Goal: Obtain resource: Download file/media

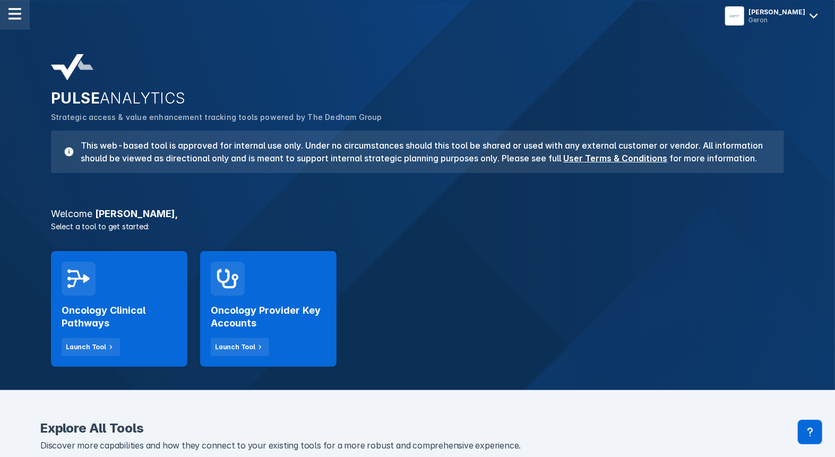
click at [15, 20] on img at bounding box center [14, 13] width 13 height 13
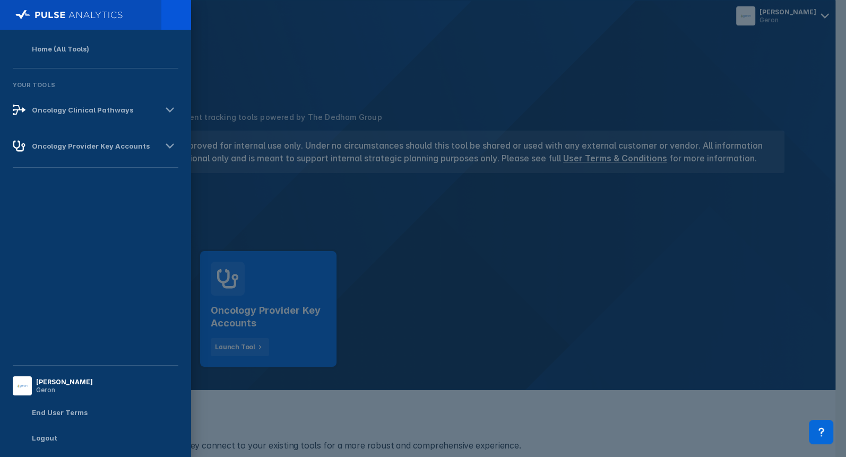
click at [281, 122] on div at bounding box center [423, 228] width 846 height 457
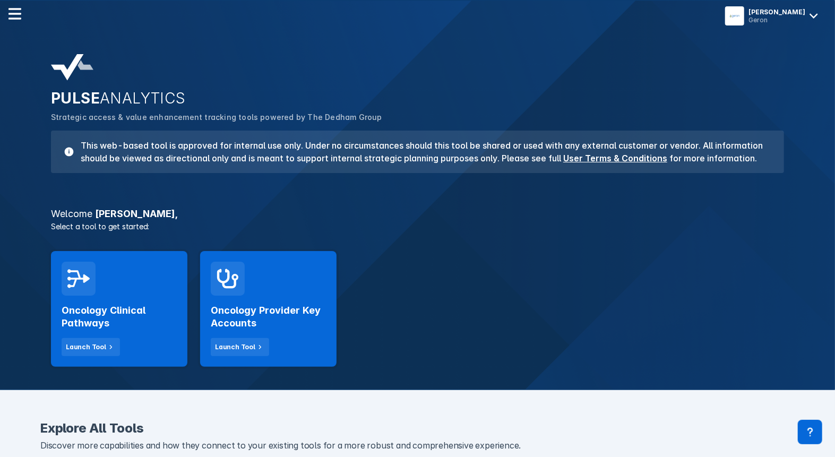
click at [135, 330] on div "Oncology Clinical Pathways Launch Tool" at bounding box center [119, 326] width 115 height 60
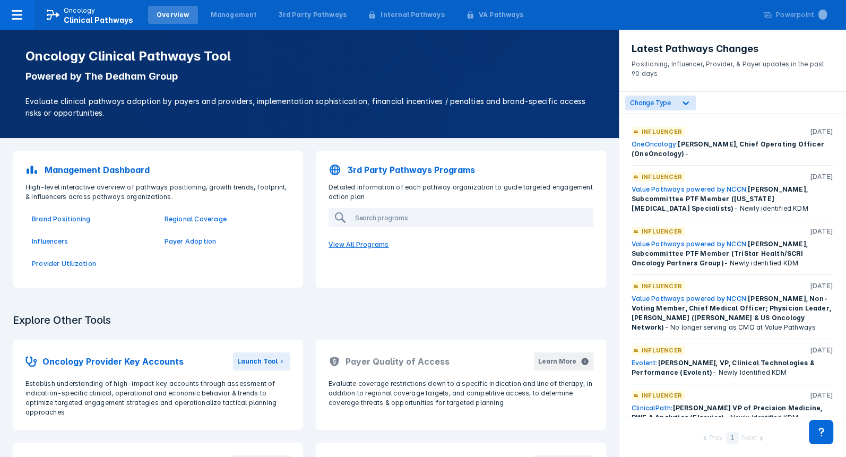
click at [352, 242] on p "View All Programs" at bounding box center [461, 244] width 278 height 22
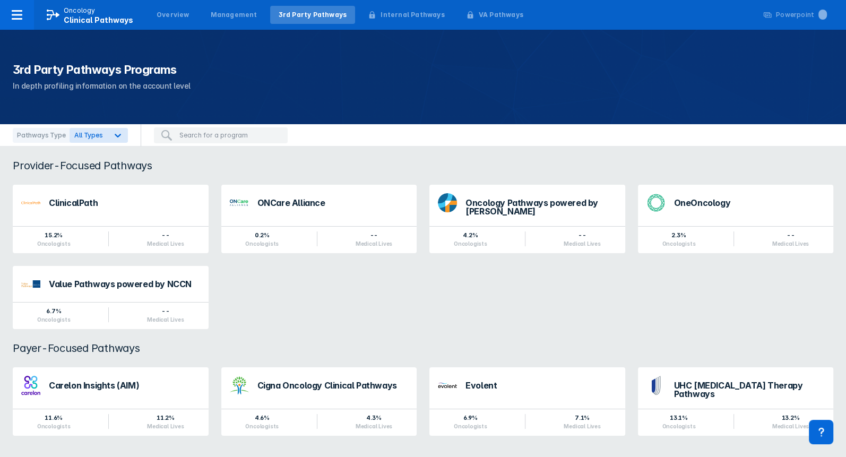
click at [483, 382] on div "Evolent" at bounding box center [540, 385] width 151 height 8
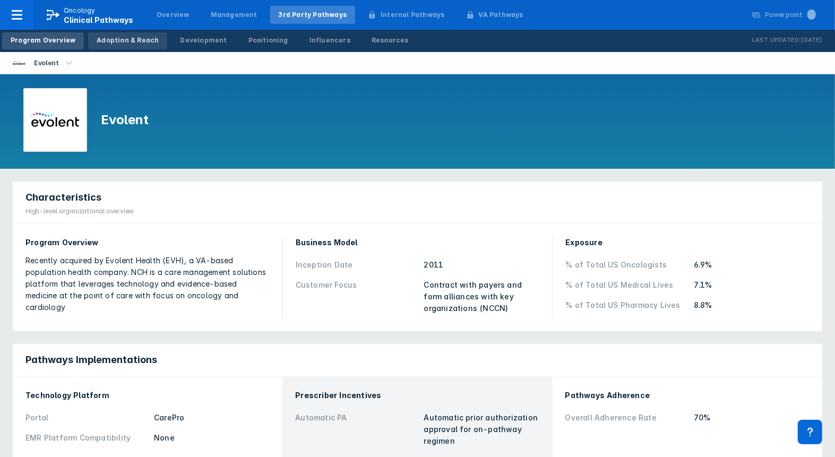
click at [107, 40] on div "Adoption & Reach" at bounding box center [128, 41] width 62 height 10
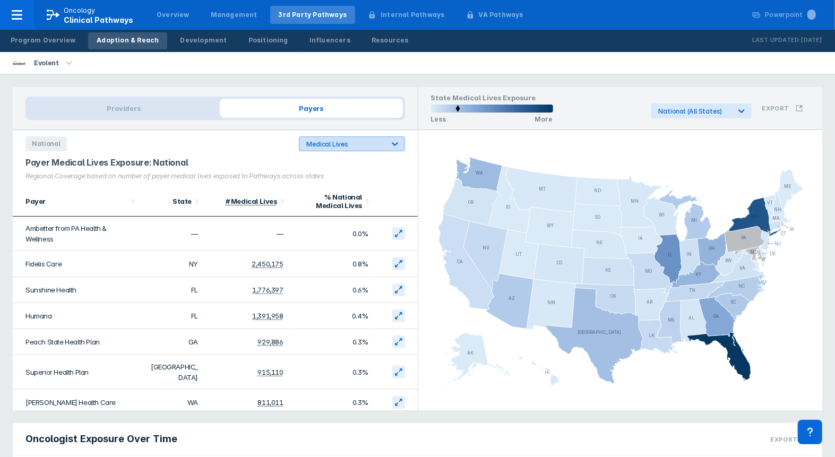
click at [349, 144] on div "Medical Lives" at bounding box center [345, 144] width 77 height 8
click at [237, 144] on div "National 2 results available. Use Up and Down to choose options, press Enter to…" at bounding box center [215, 140] width 405 height 21
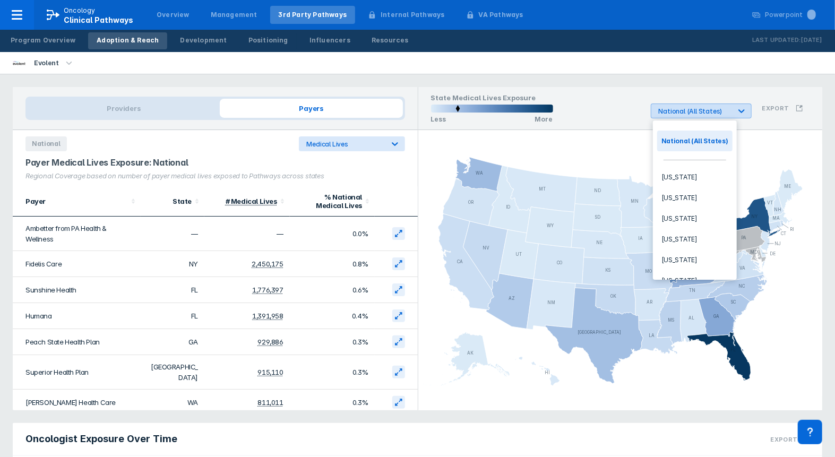
click at [724, 110] on div "National (All States)" at bounding box center [695, 111] width 72 height 8
click at [662, 88] on div "State Medical Lives Exposure Less More 52 results available. Use Up and Down to…" at bounding box center [620, 108] width 404 height 43
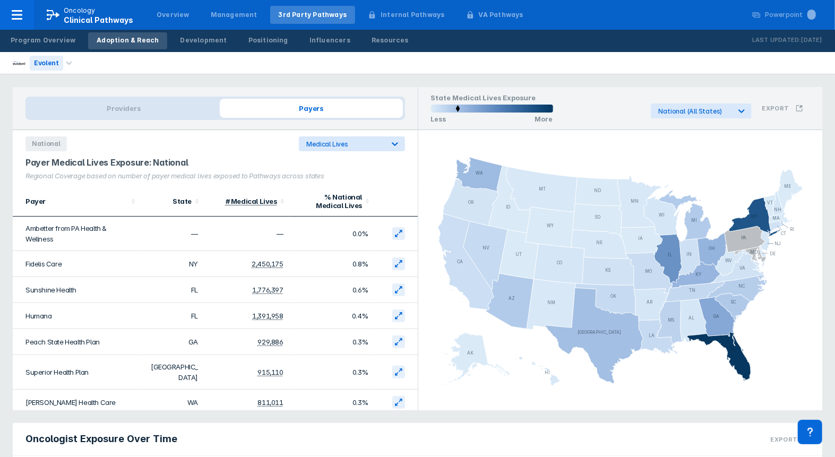
click at [57, 58] on div "Evolent" at bounding box center [46, 63] width 33 height 15
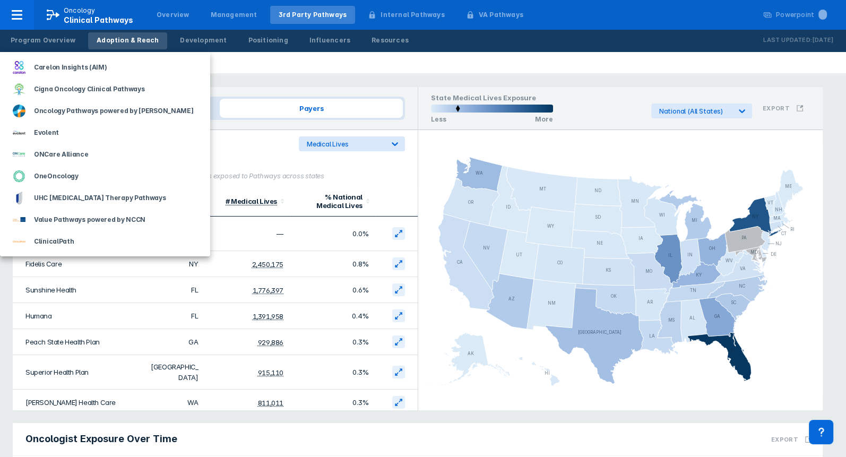
click at [260, 75] on div at bounding box center [423, 228] width 846 height 457
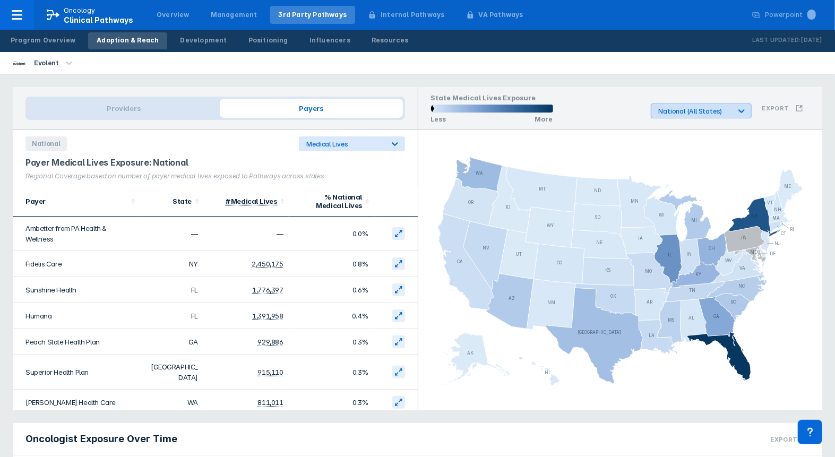
click at [700, 114] on div "National (All States)" at bounding box center [695, 111] width 72 height 8
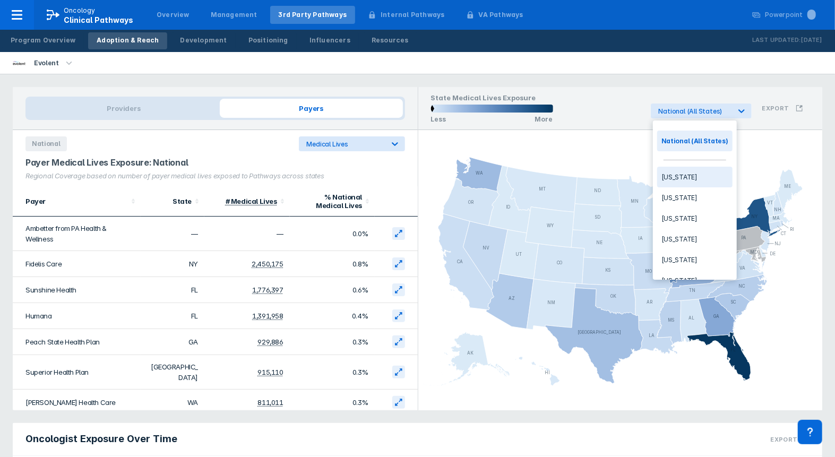
click at [676, 181] on div "[US_STATE]" at bounding box center [694, 177] width 75 height 21
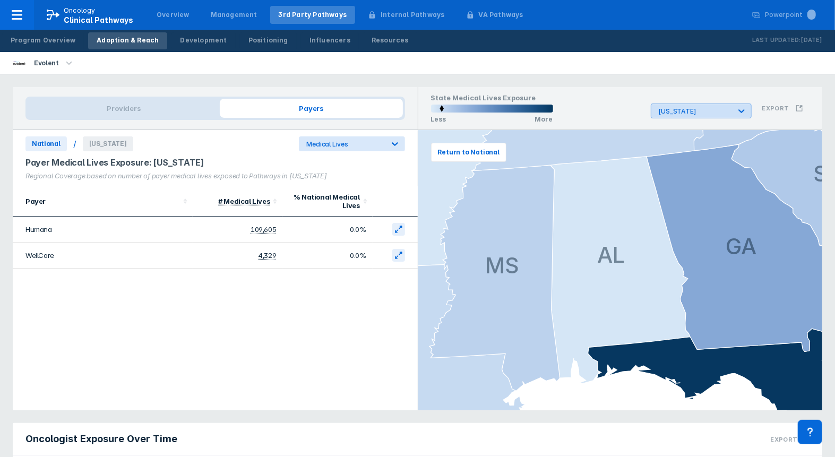
click at [744, 113] on icon at bounding box center [741, 111] width 11 height 11
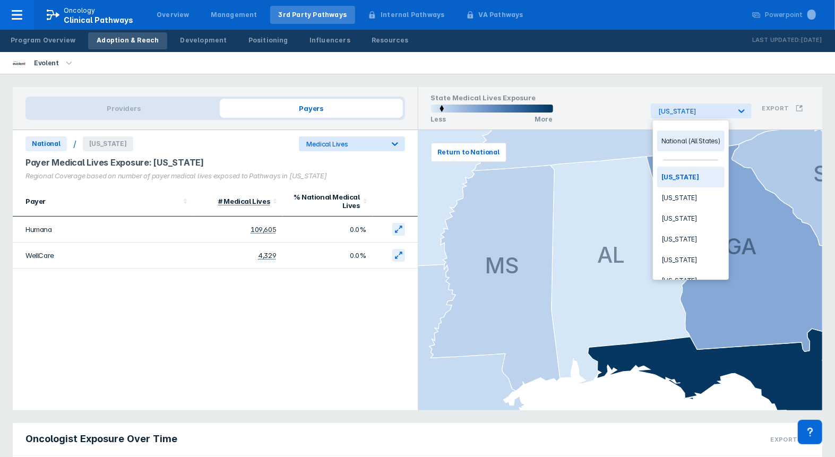
click at [677, 141] on div "National (All States)" at bounding box center [690, 141] width 67 height 21
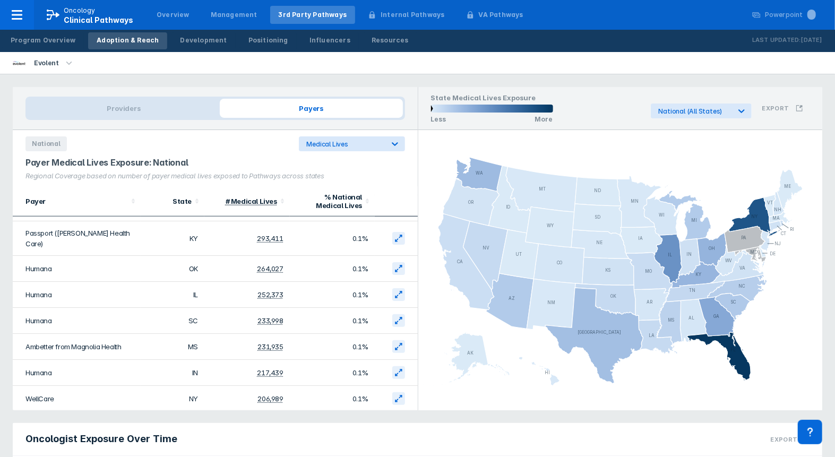
scroll to position [495, 0]
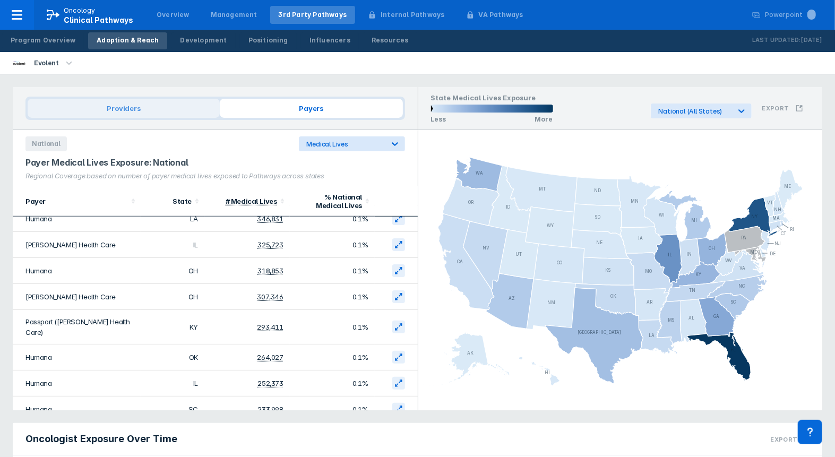
click at [111, 107] on span "Providers" at bounding box center [124, 108] width 192 height 19
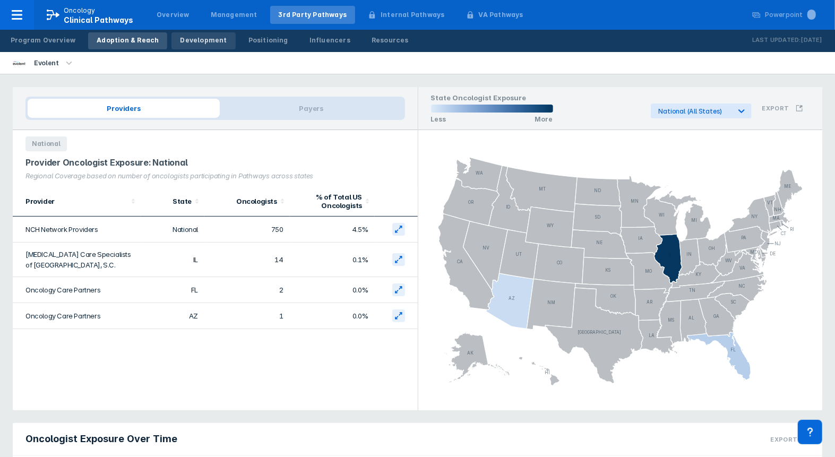
click at [185, 41] on div "Development" at bounding box center [203, 41] width 47 height 10
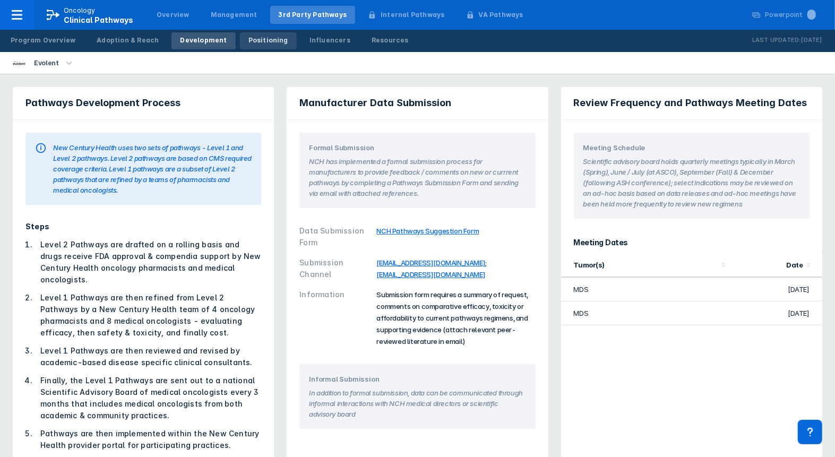
click at [248, 38] on div "Positioning" at bounding box center [268, 41] width 40 height 10
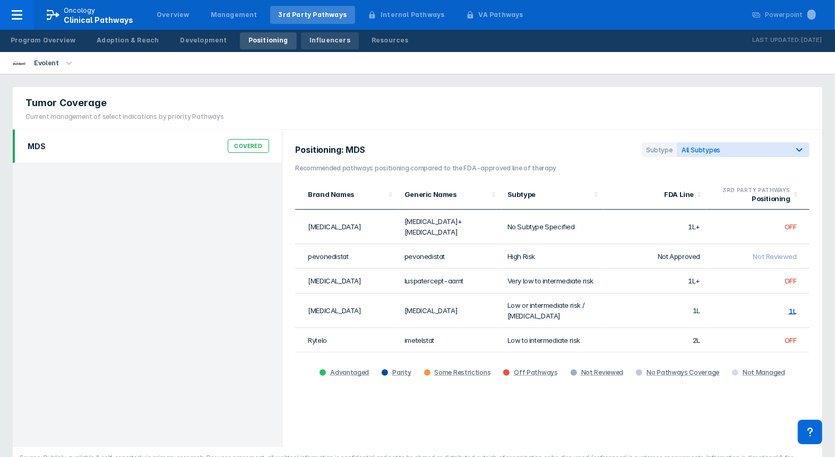
click at [317, 41] on div "Influencers" at bounding box center [329, 41] width 41 height 10
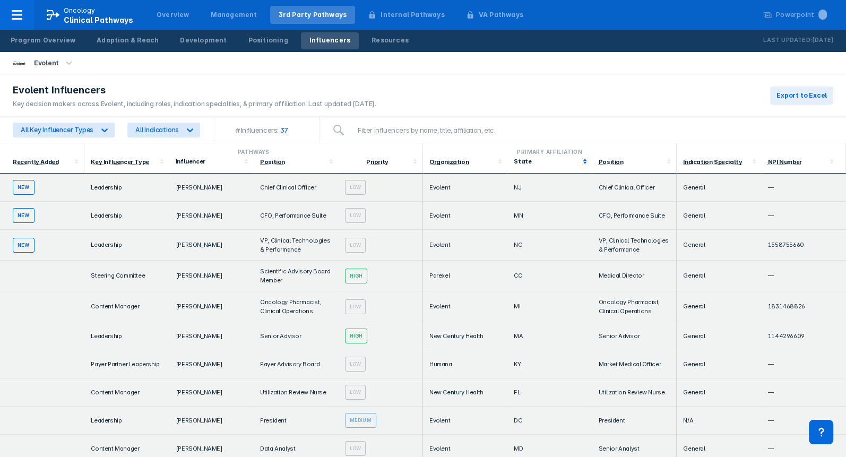
click at [579, 159] on icon at bounding box center [584, 161] width 11 height 11
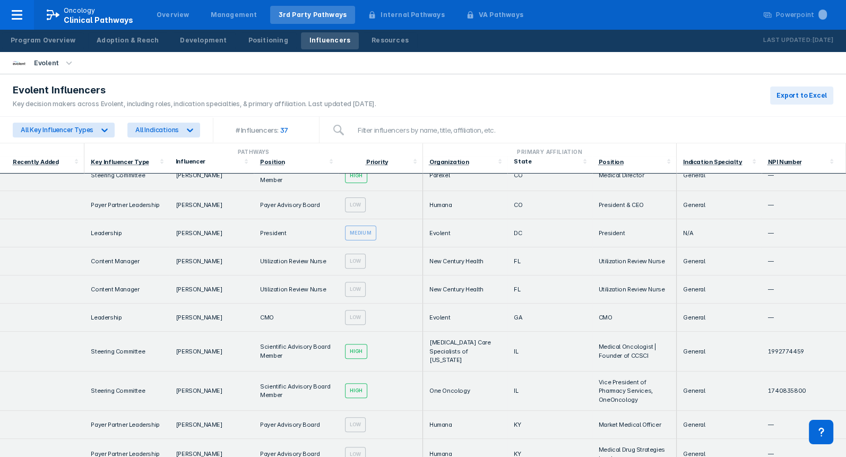
scroll to position [353, 0]
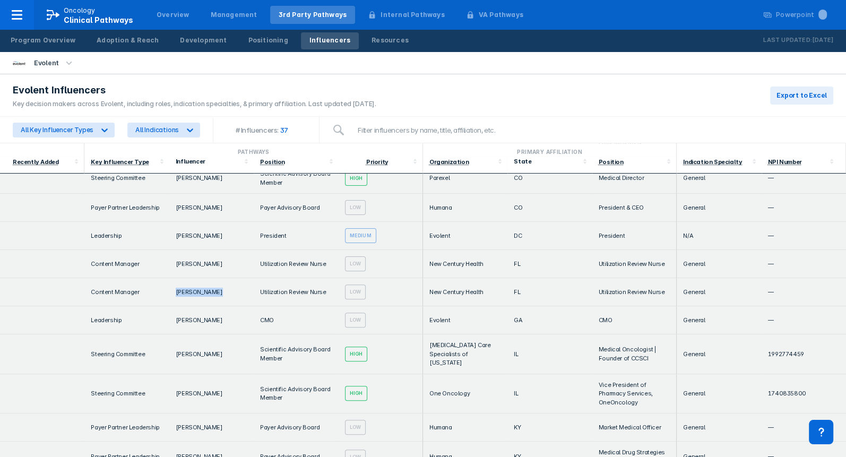
drag, startPoint x: 210, startPoint y: 282, endPoint x: 169, endPoint y: 281, distance: 41.4
click at [169, 281] on td "[PERSON_NAME]" at bounding box center [211, 292] width 84 height 28
copy td "[PERSON_NAME]"
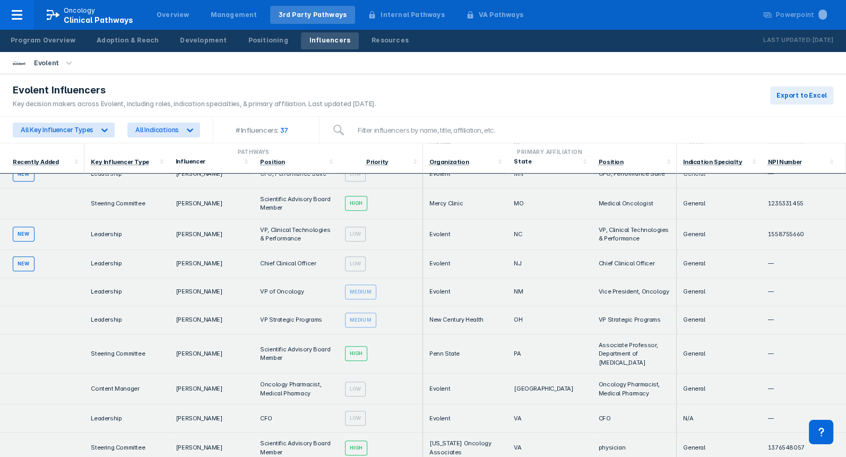
scroll to position [837, 0]
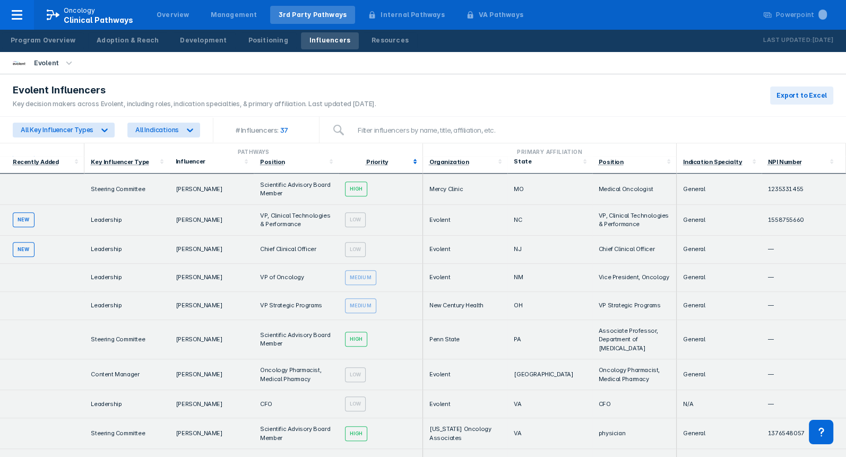
click at [401, 162] on div "Priority" at bounding box center [377, 162] width 65 height 8
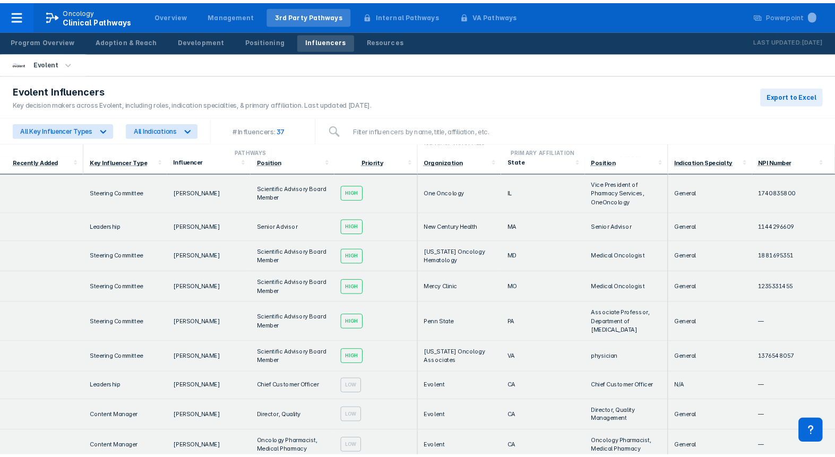
scroll to position [0, 0]
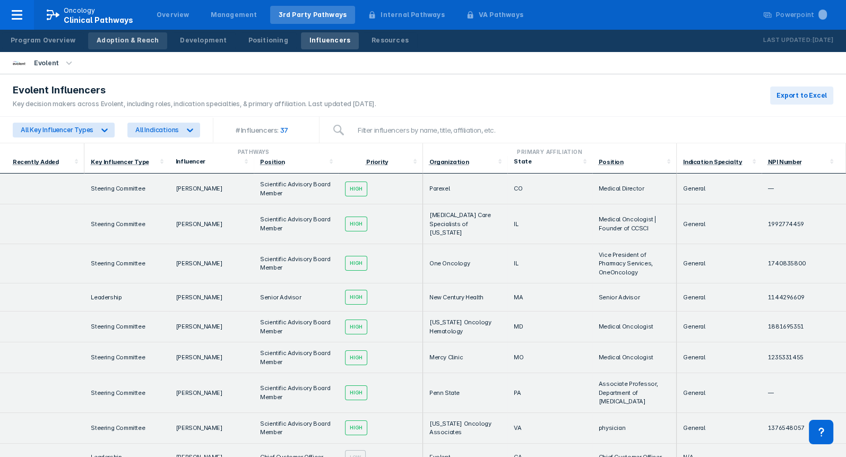
click at [143, 42] on div "Adoption & Reach" at bounding box center [128, 41] width 62 height 10
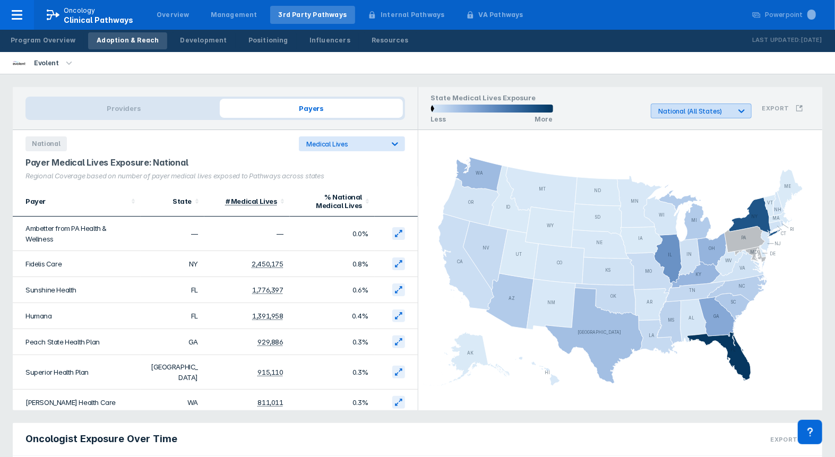
click at [714, 109] on div "National (All States)" at bounding box center [695, 111] width 72 height 8
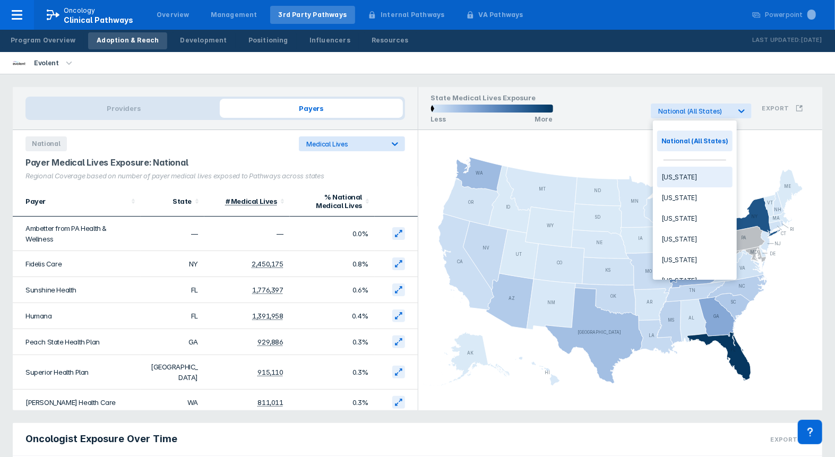
click at [676, 176] on div "[US_STATE]" at bounding box center [694, 177] width 75 height 21
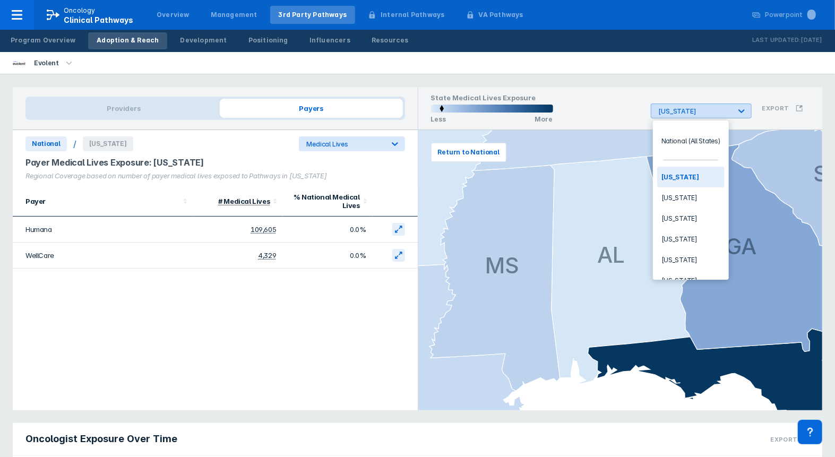
click at [743, 114] on icon at bounding box center [741, 111] width 11 height 11
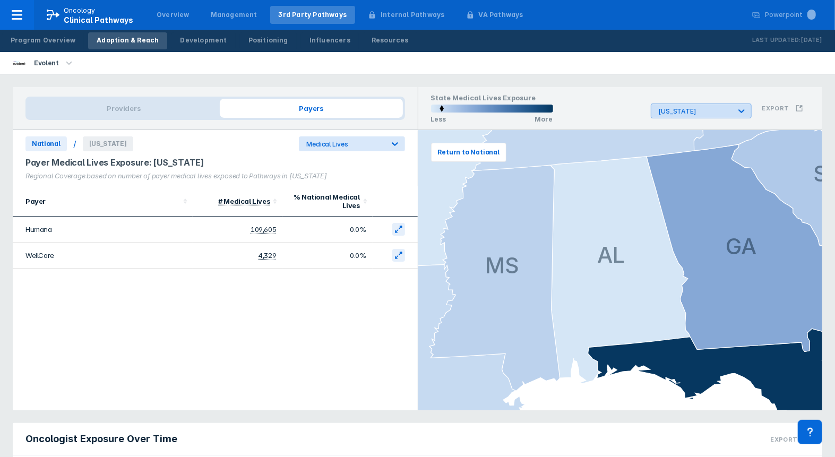
click at [742, 111] on icon at bounding box center [741, 111] width 6 height 4
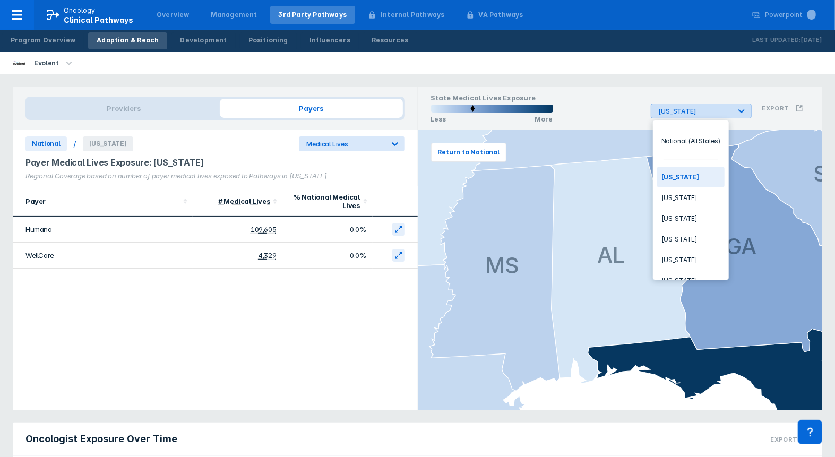
click at [749, 110] on div at bounding box center [741, 110] width 19 height 19
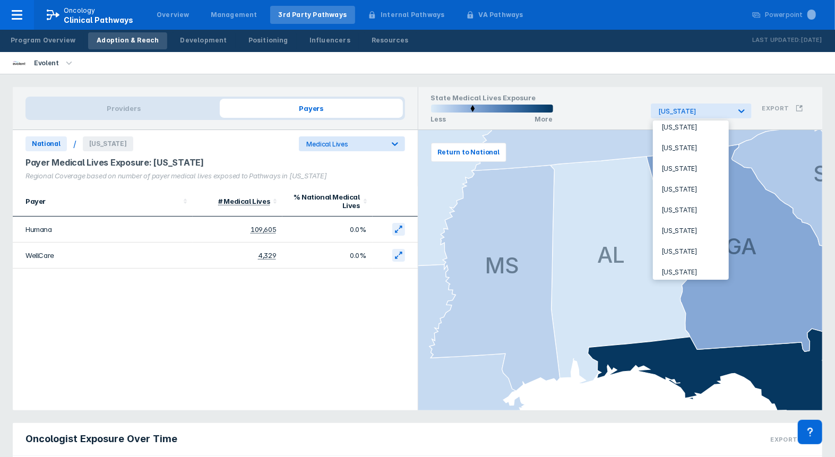
scroll to position [141, 0]
click at [680, 216] on div "[US_STATE]" at bounding box center [690, 222] width 67 height 21
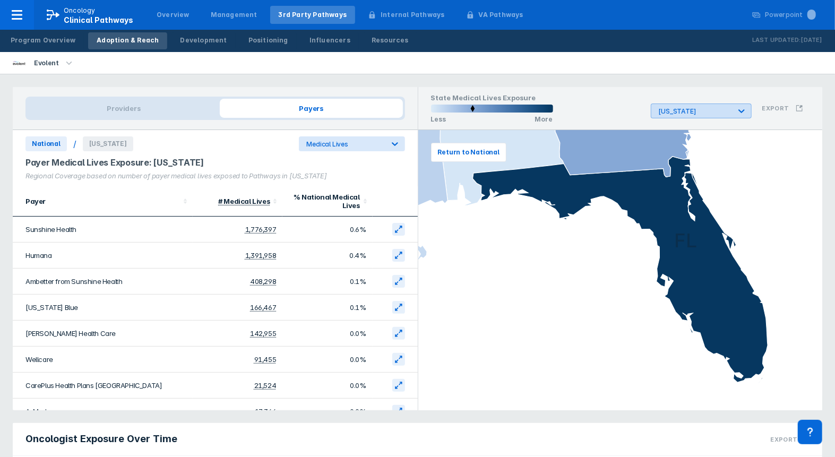
click at [712, 108] on div "[US_STATE]" at bounding box center [695, 111] width 72 height 8
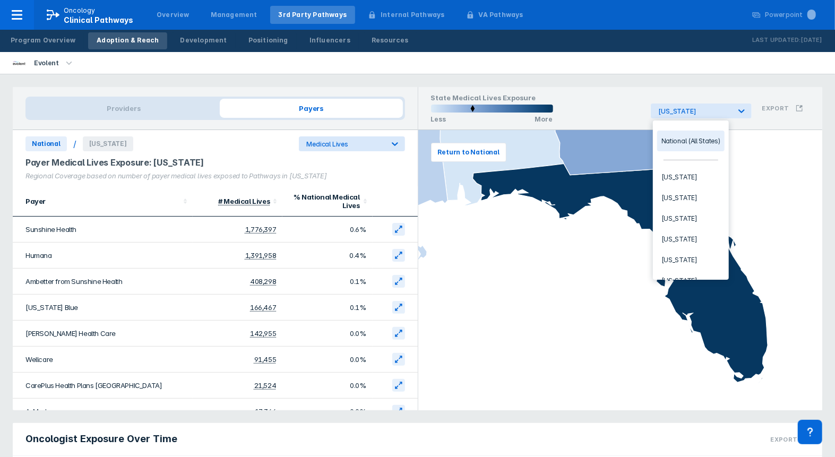
click at [685, 136] on div "National (All States)" at bounding box center [690, 141] width 67 height 21
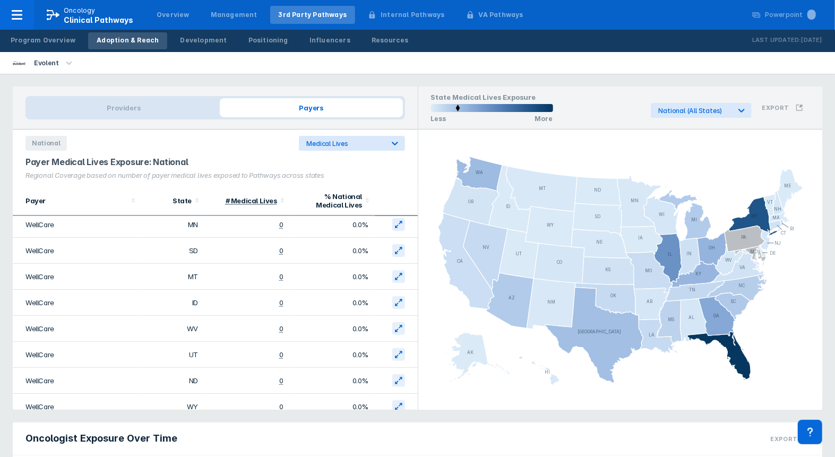
scroll to position [0, 0]
click at [783, 112] on button "Export" at bounding box center [783, 108] width 54 height 20
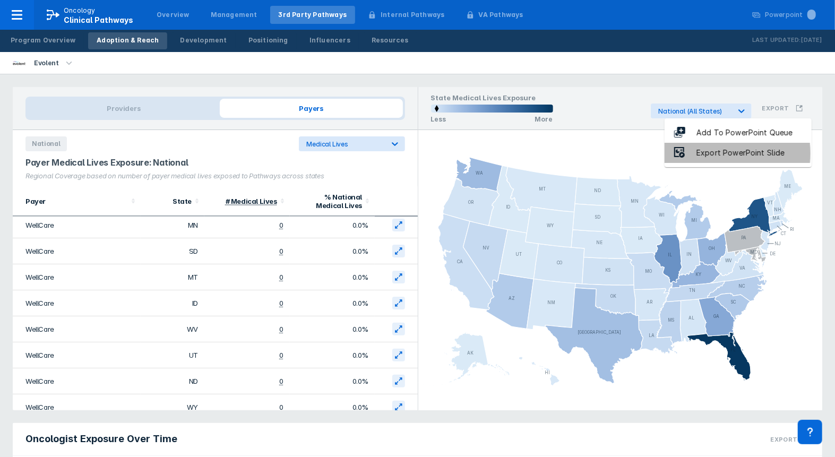
click at [707, 153] on div "Export PowerPoint Slide" at bounding box center [740, 153] width 109 height 12
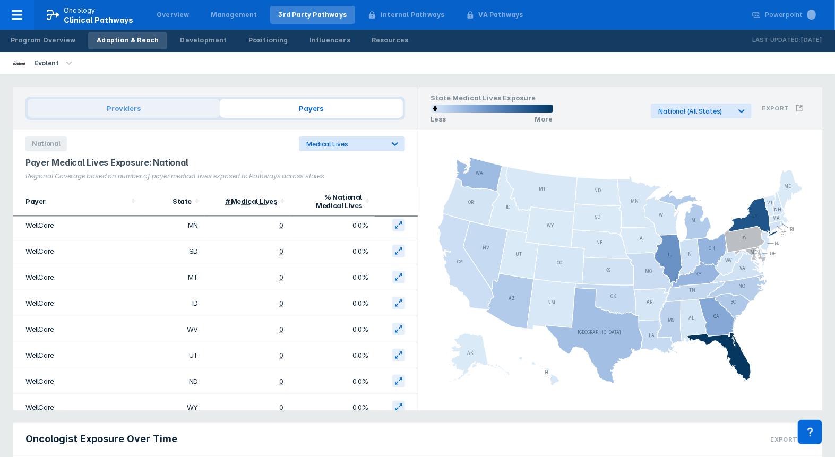
click at [140, 112] on span "Providers" at bounding box center [124, 108] width 192 height 19
